Goal: Check status: Check status

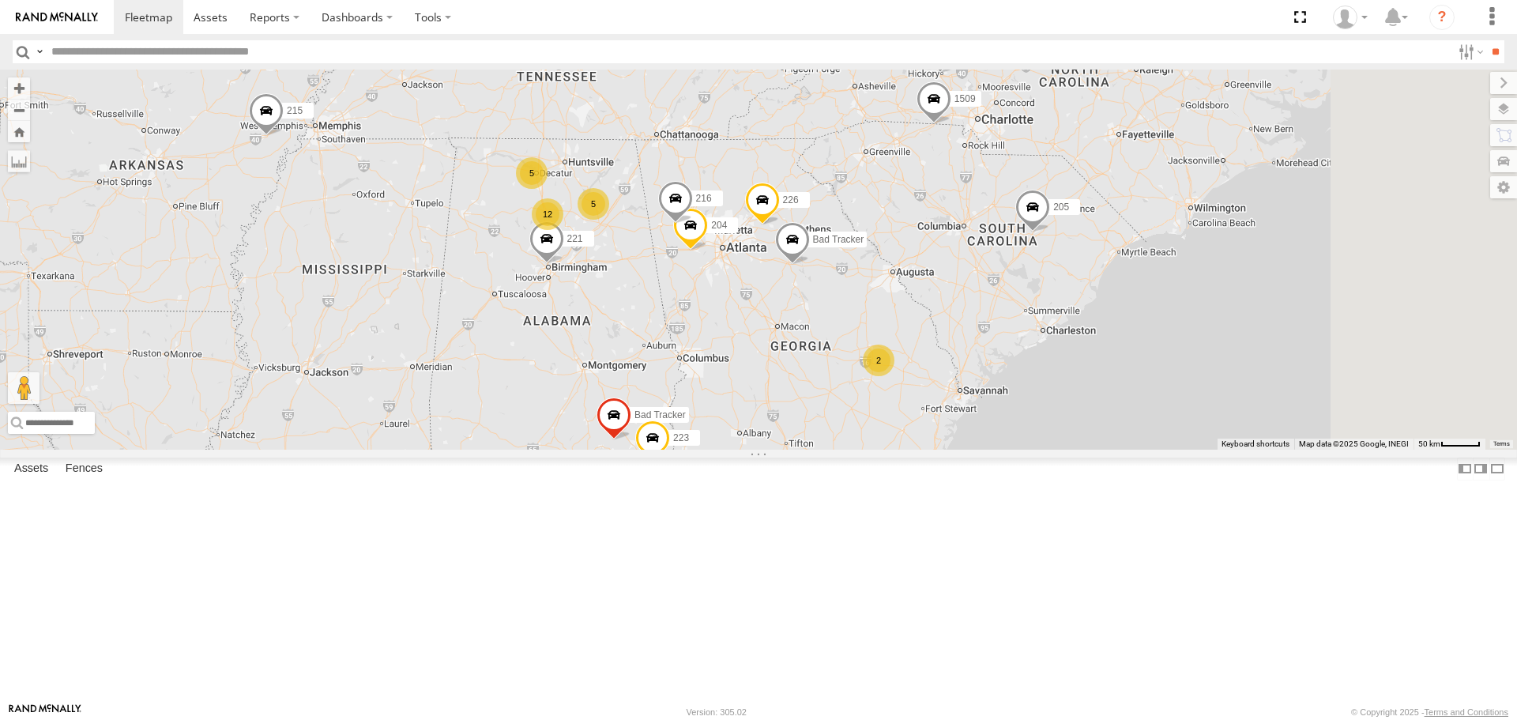
drag, startPoint x: 1211, startPoint y: 416, endPoint x: 923, endPoint y: 421, distance: 288.4
click at [923, 421] on div "213 215 209 212 1505 201 205 221 295 203 1509 5 2 223 5 12 Bad Tracker 226 204 …" at bounding box center [758, 259] width 1517 height 379
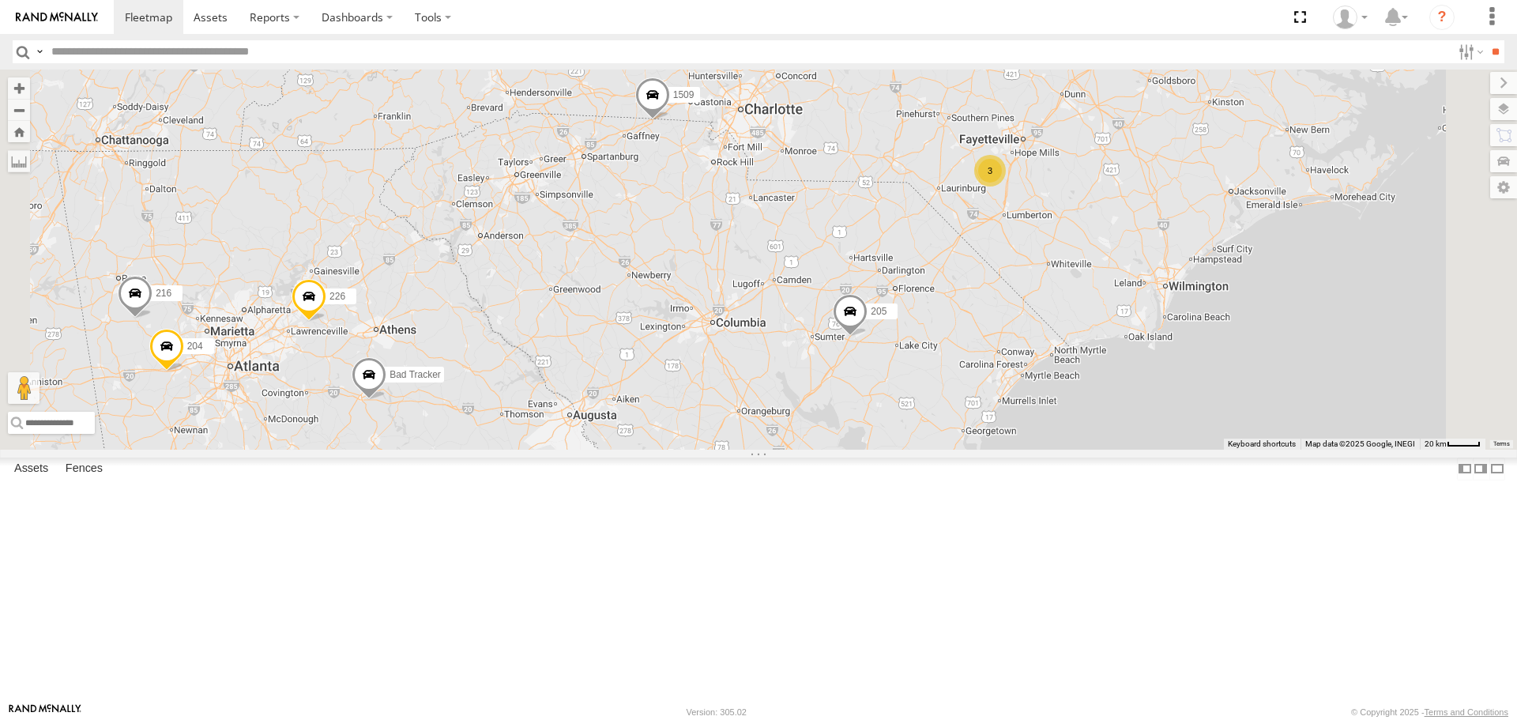
drag, startPoint x: 1125, startPoint y: 311, endPoint x: 1002, endPoint y: 283, distance: 126.5
click at [1092, 318] on div "213 215 209 212 1505 201 205 221 295 203 1509 223 Bad Tracker 226 204 216 Bad T…" at bounding box center [758, 259] width 1517 height 379
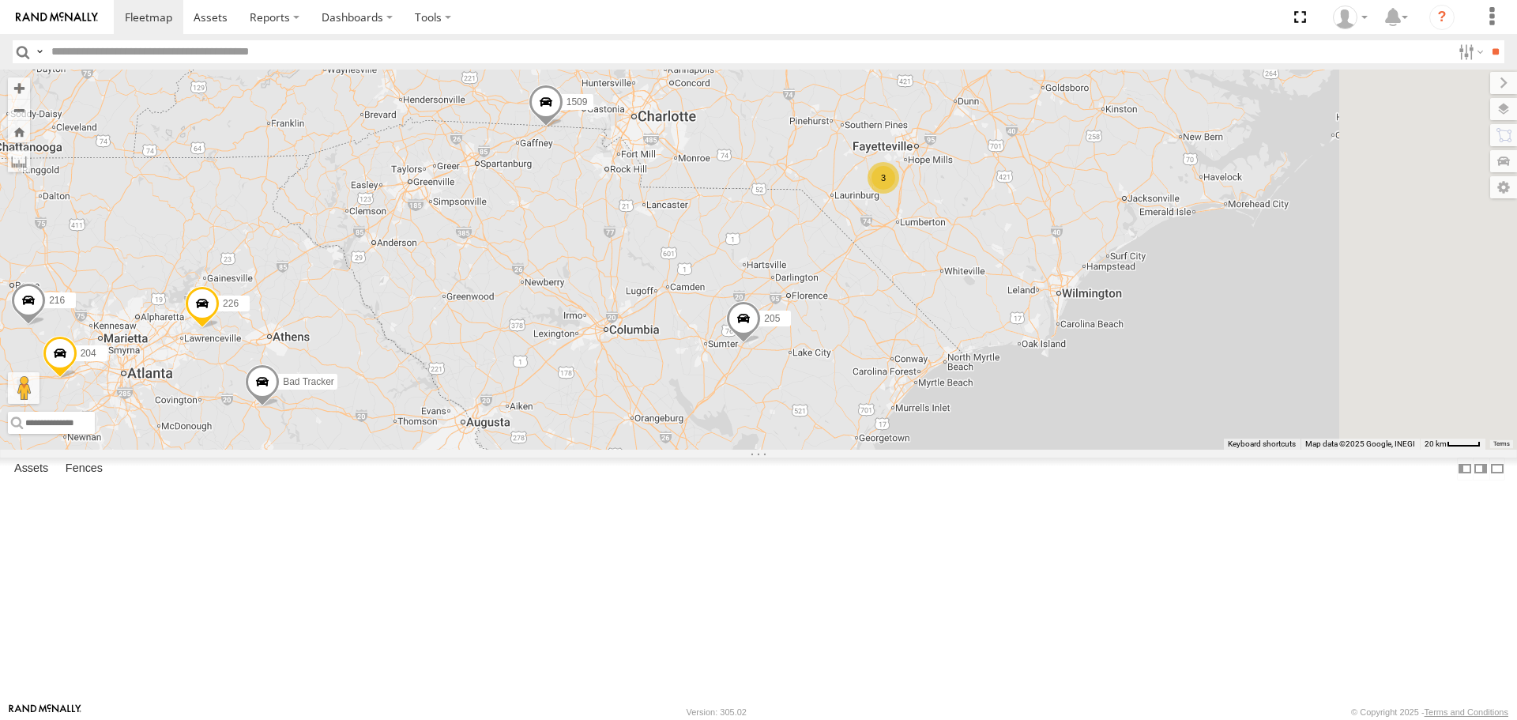
drag, startPoint x: 775, startPoint y: 194, endPoint x: 807, endPoint y: 250, distance: 65.1
click at [807, 250] on div "213 215 209 212 1505 201 205 221 295 203 1509 223 Bad Tracker 226 204 216 Bad T…" at bounding box center [758, 259] width 1517 height 379
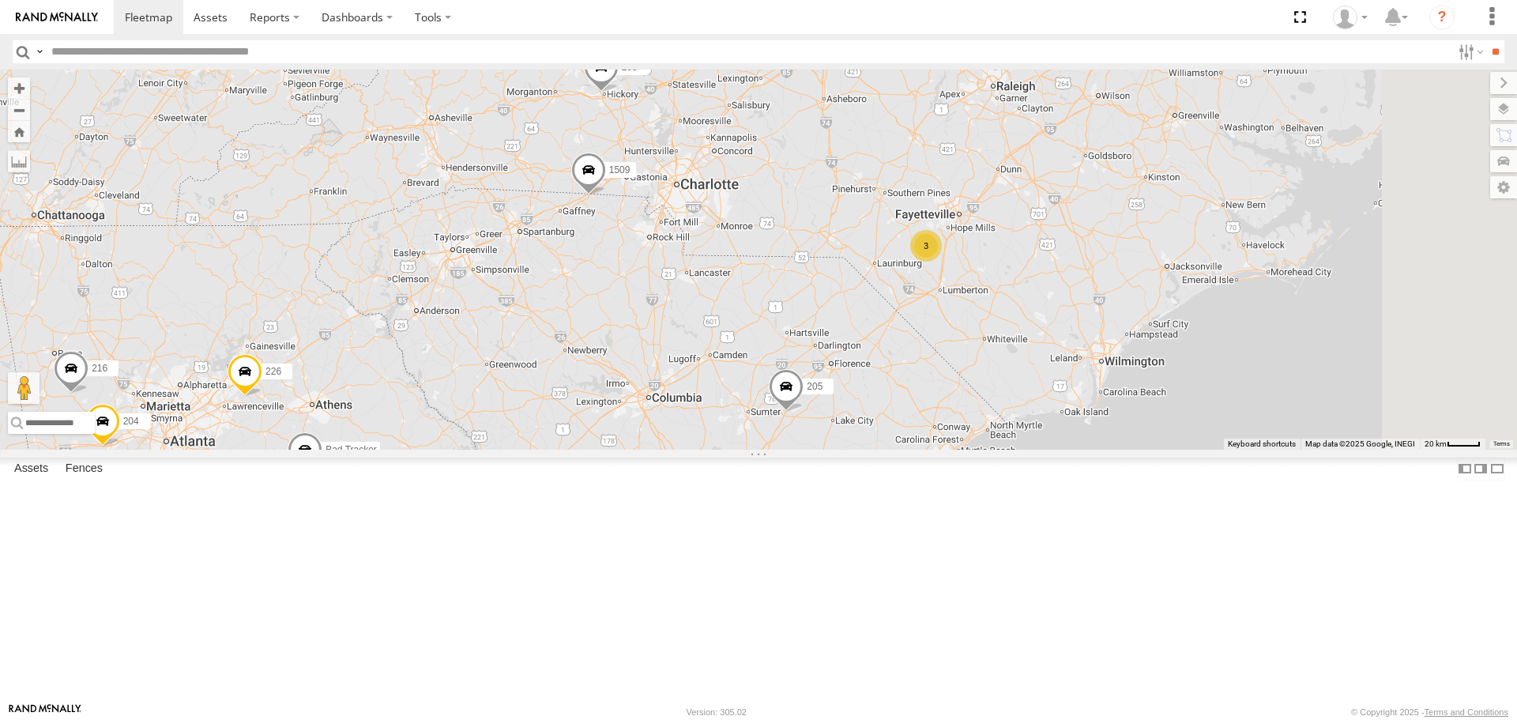
click at [619, 93] on span at bounding box center [601, 72] width 35 height 43
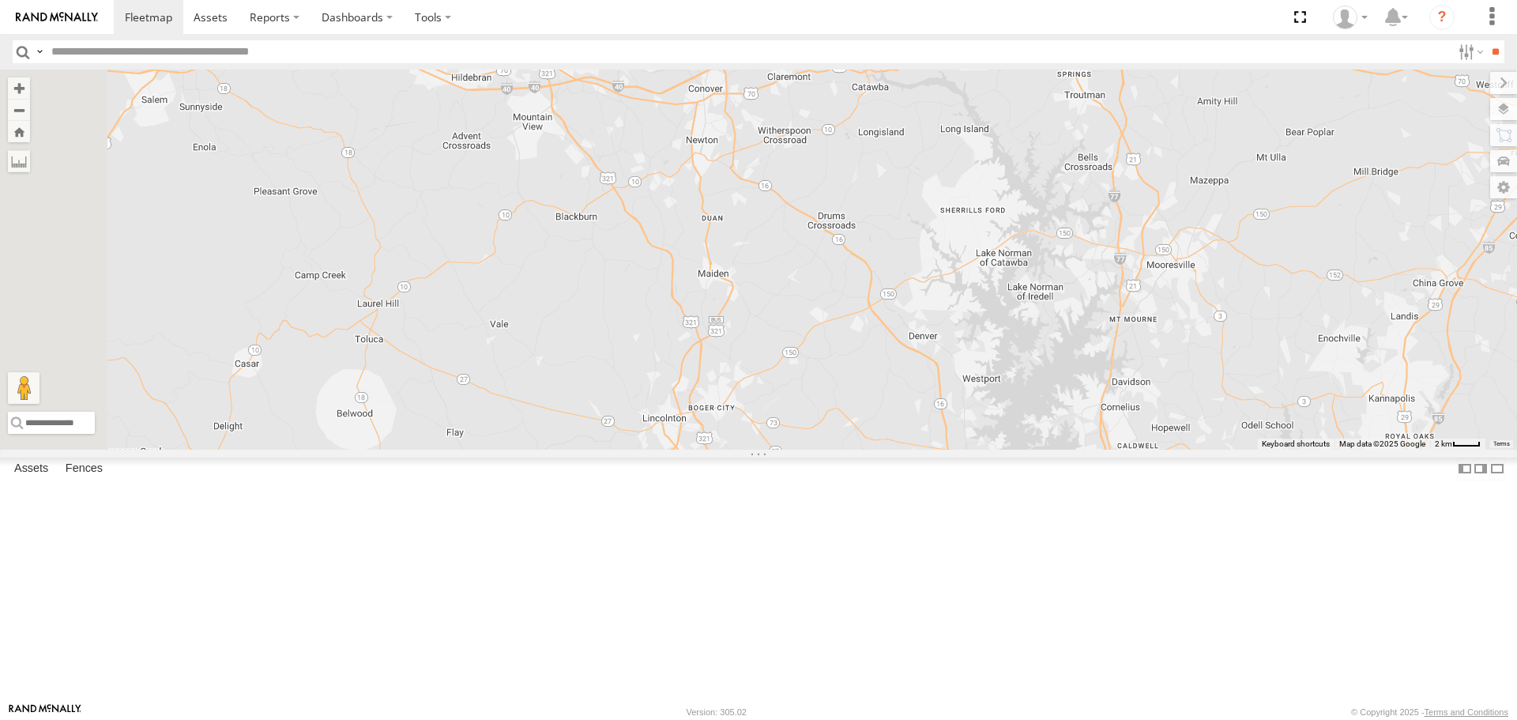
drag, startPoint x: 769, startPoint y: 200, endPoint x: 796, endPoint y: 261, distance: 66.8
click at [796, 261] on div "213 215 209 212 1505 201 205 221 295 203 1509 223 Bad Tracker 226 204 216 Bad T…" at bounding box center [758, 259] width 1517 height 379
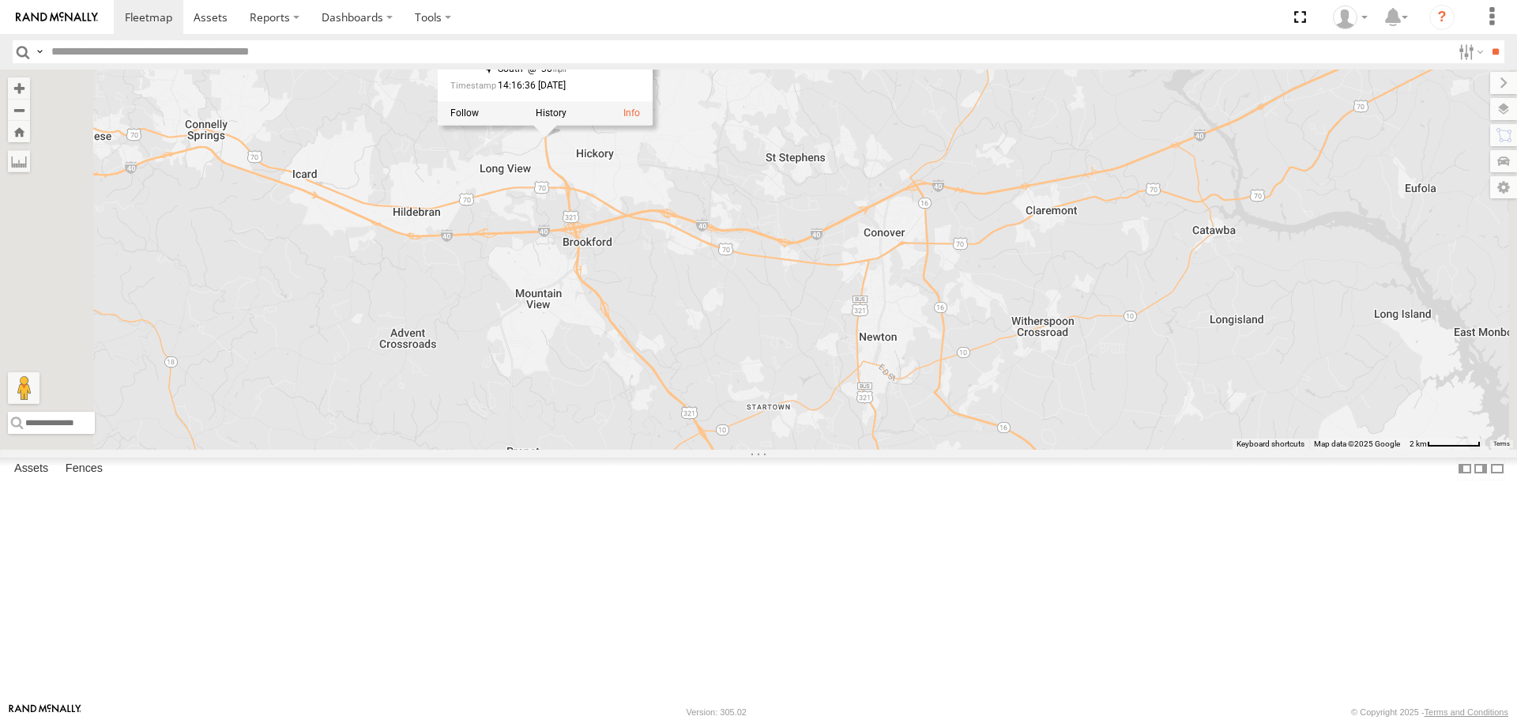
drag, startPoint x: 773, startPoint y: 231, endPoint x: 785, endPoint y: 314, distance: 83.7
click at [785, 315] on div "213 215 209 212 1505 201 205 221 295 203 1509 223 Bad Tracker 226 204 216 Bad T…" at bounding box center [758, 259] width 1517 height 379
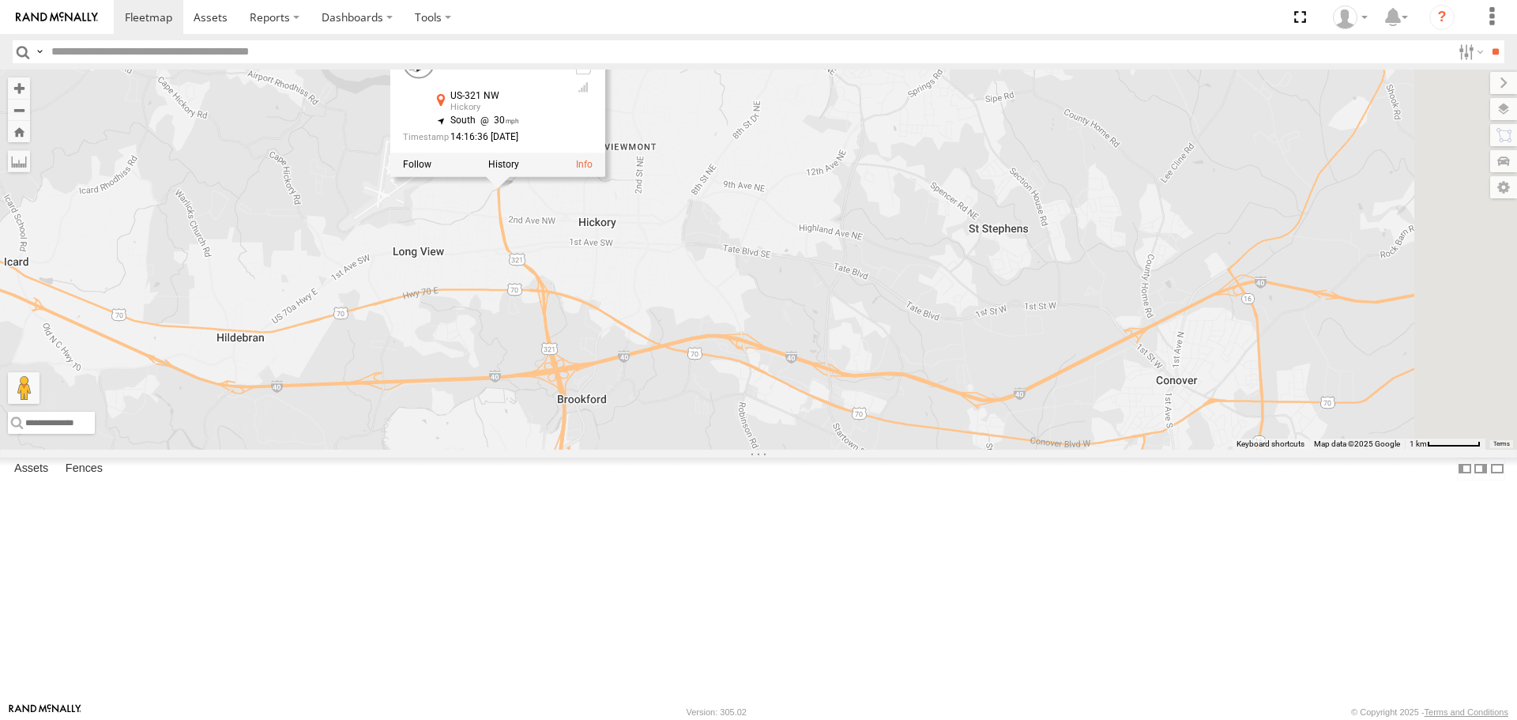
click at [732, 326] on div "213 215 209 212 1505 201 205 221 295 203 1509 223 Bad Tracker 226 204 216 Bad T…" at bounding box center [758, 259] width 1517 height 379
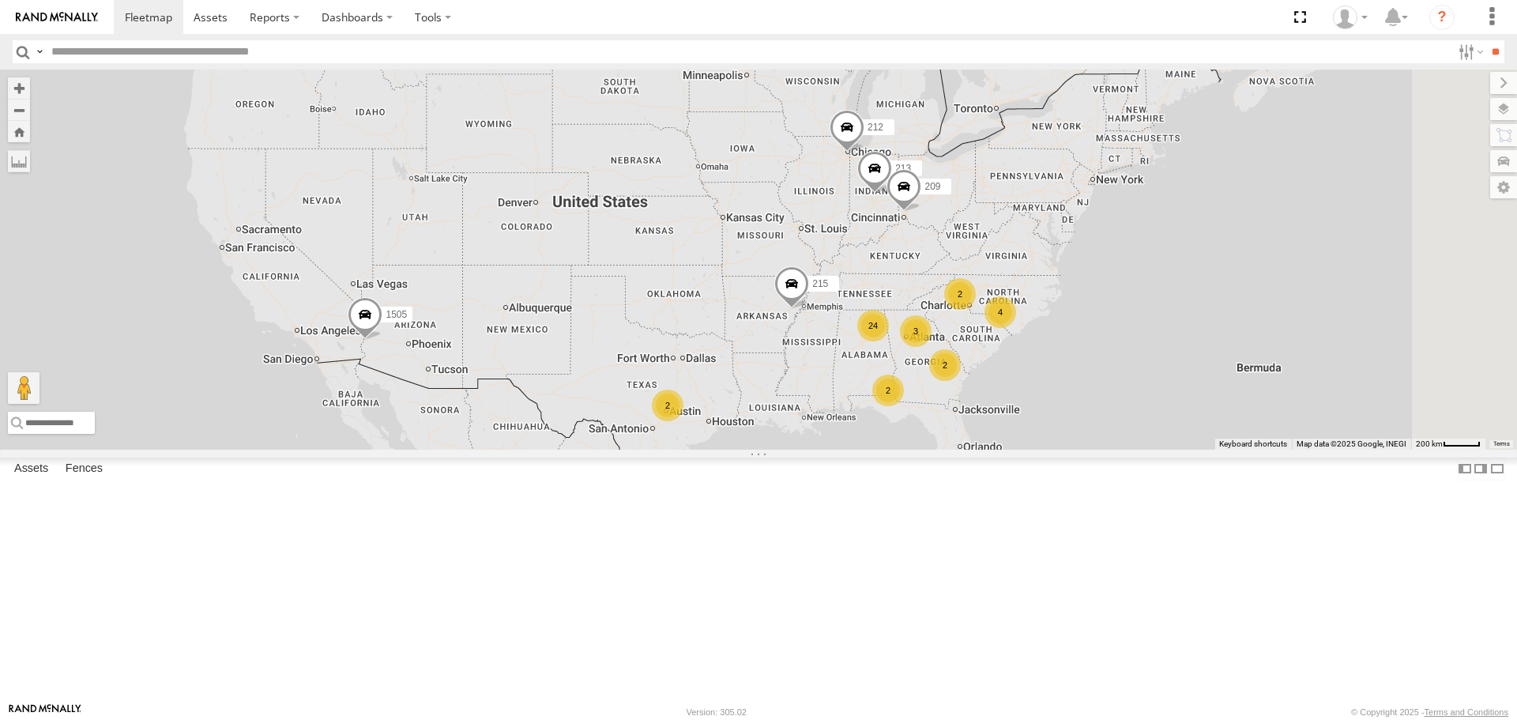
drag, startPoint x: 1027, startPoint y: 333, endPoint x: 950, endPoint y: 363, distance: 83.3
click at [950, 363] on div "4 24 2 213 2 2 215 209 212 3 2 1505" at bounding box center [758, 259] width 1517 height 379
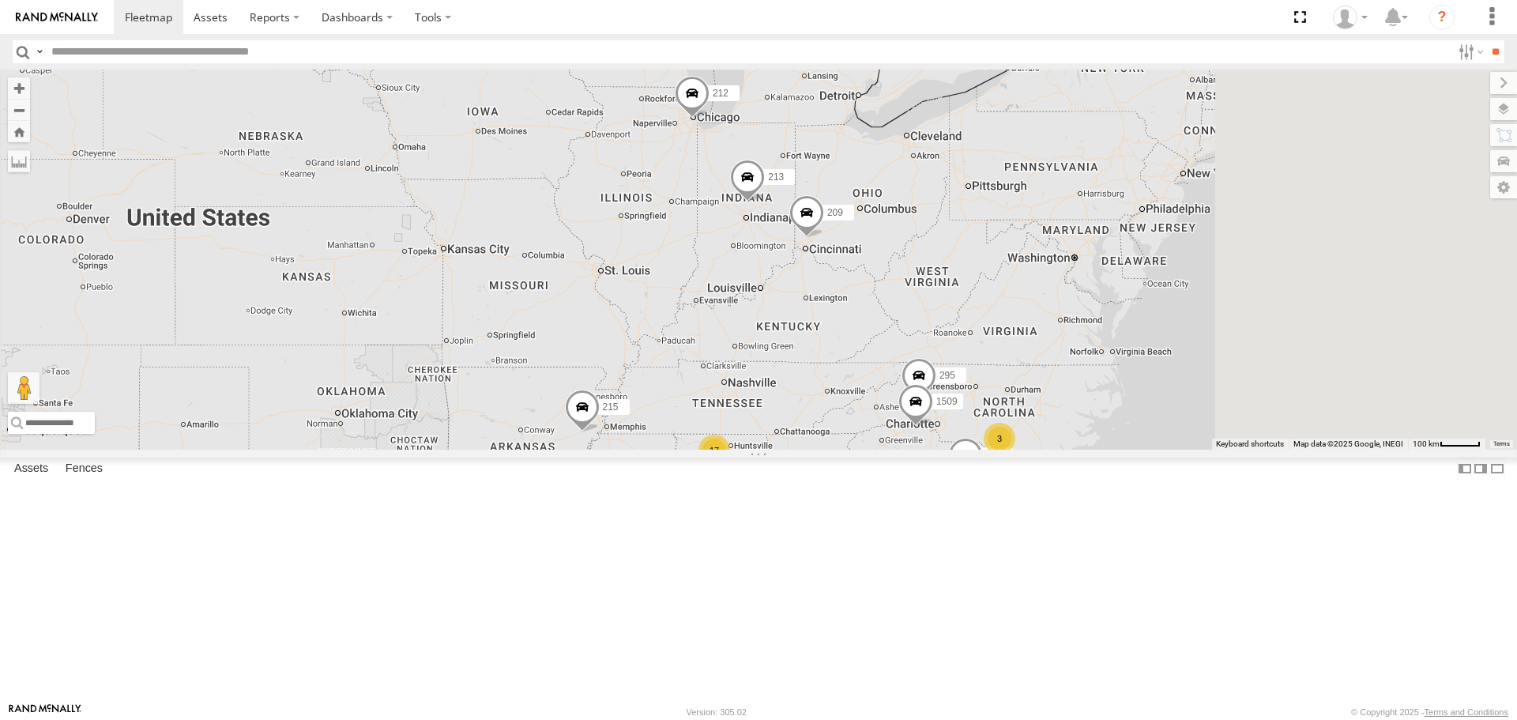
drag, startPoint x: 1044, startPoint y: 334, endPoint x: 853, endPoint y: 361, distance: 192.3
click at [853, 361] on div "213 215 209 212 1505 3 5 205 2 221 2 17 2 2 295 1509" at bounding box center [758, 259] width 1517 height 379
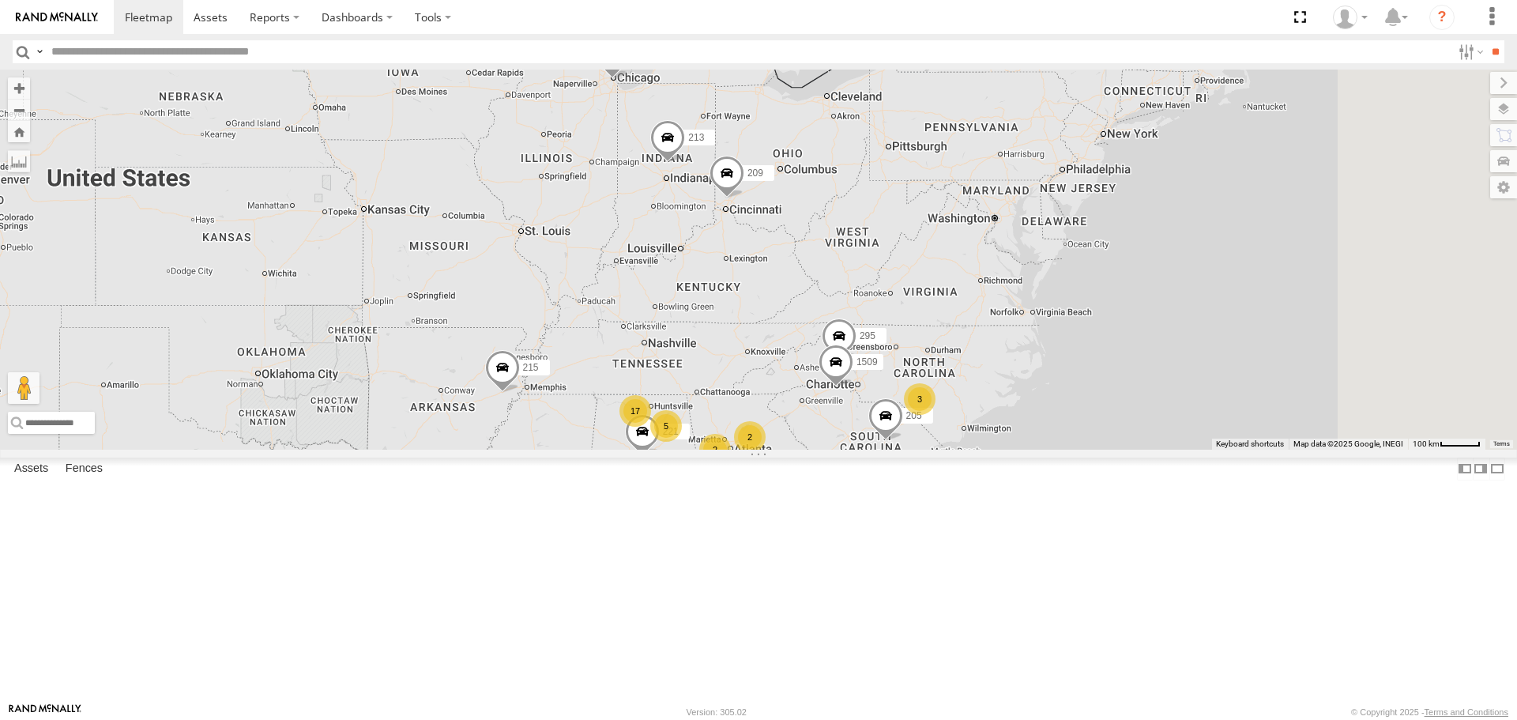
drag, startPoint x: 1099, startPoint y: 397, endPoint x: 1059, endPoint y: 366, distance: 50.6
click at [1059, 366] on div "213 215 209 212 1505 3 5 205 2 221 2 17 2 2 295 1509" at bounding box center [758, 259] width 1517 height 379
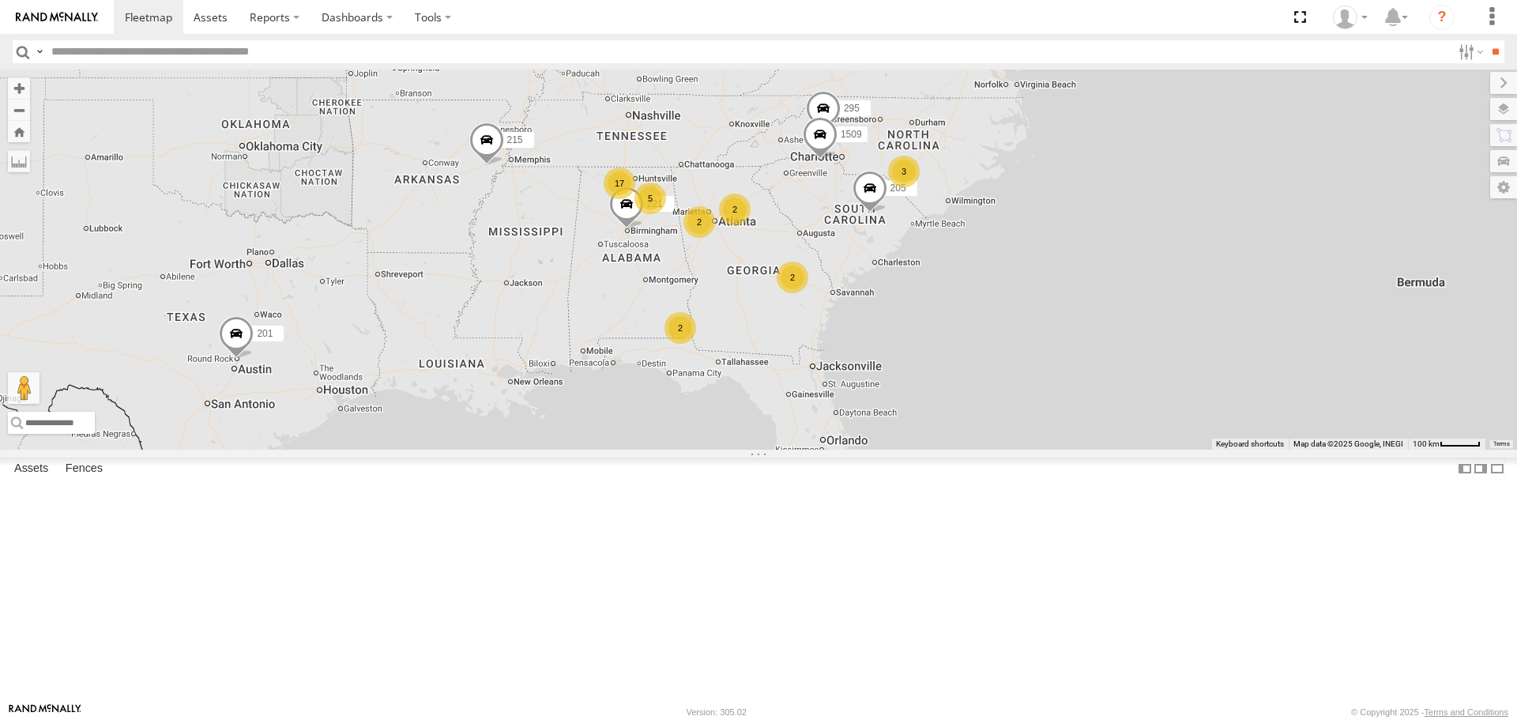
drag, startPoint x: 896, startPoint y: 486, endPoint x: 885, endPoint y: 255, distance: 231.0
click at [885, 255] on div "213 215 209 212 1505 3 5 205 2 221 2 17 2 2 295 1509 201" at bounding box center [758, 259] width 1517 height 379
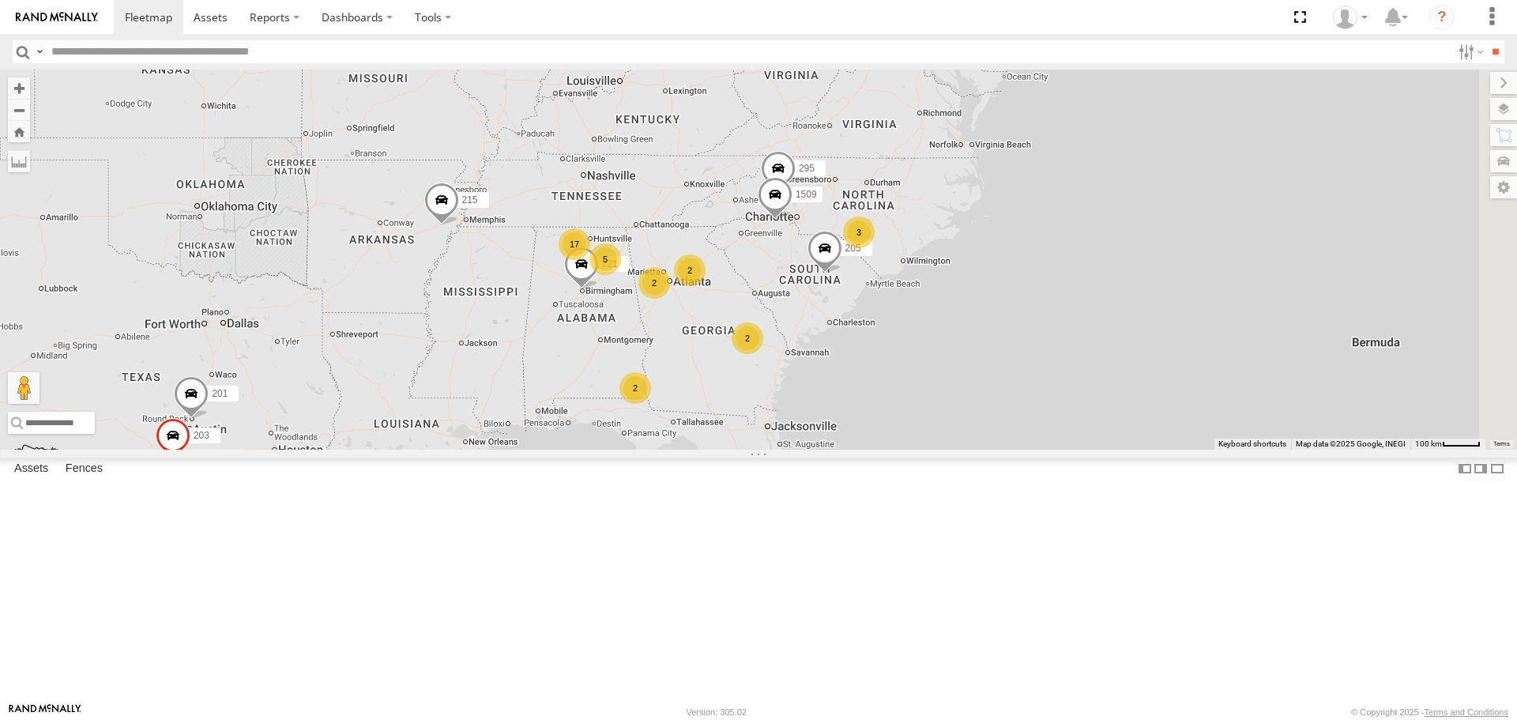
drag, startPoint x: 882, startPoint y: 366, endPoint x: 830, endPoint y: 450, distance: 98.2
click at [830, 449] on div "213 215 209 212 1505 3 5 205 2 221 2 17 2 2 295 1509 201 203" at bounding box center [758, 259] width 1517 height 379
